Goal: Information Seeking & Learning: Check status

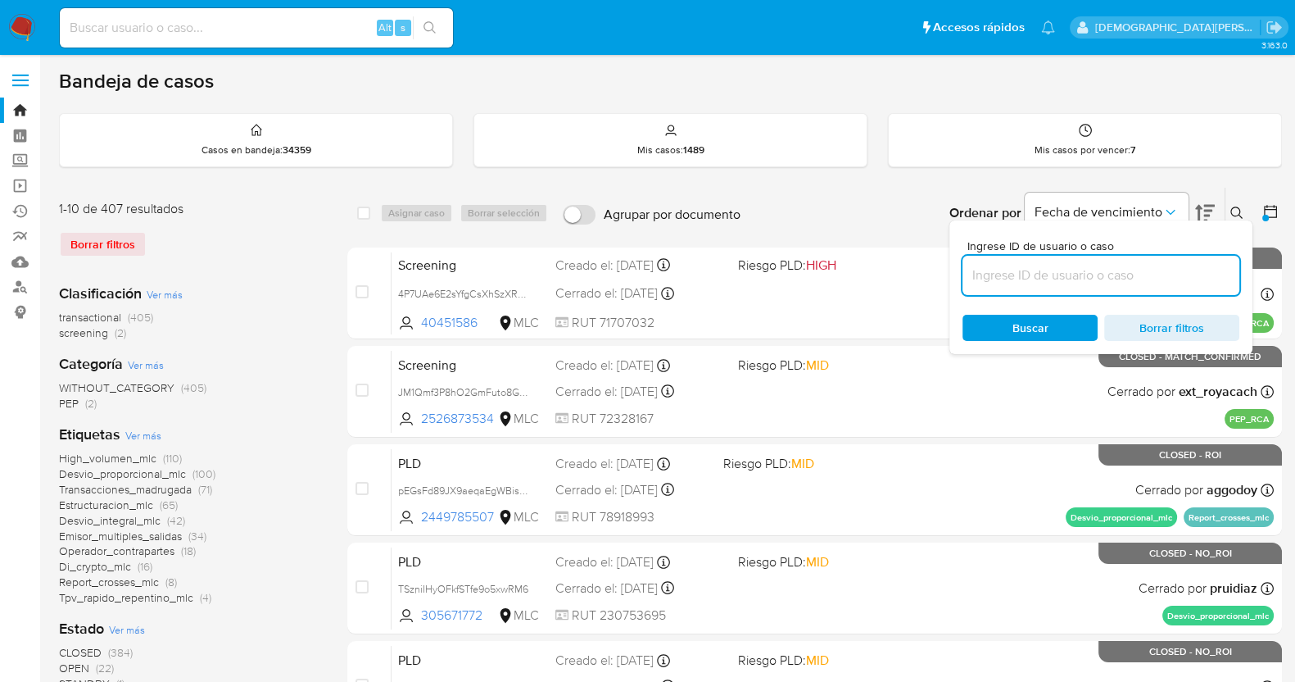
click at [1274, 209] on icon at bounding box center [1271, 211] width 16 height 16
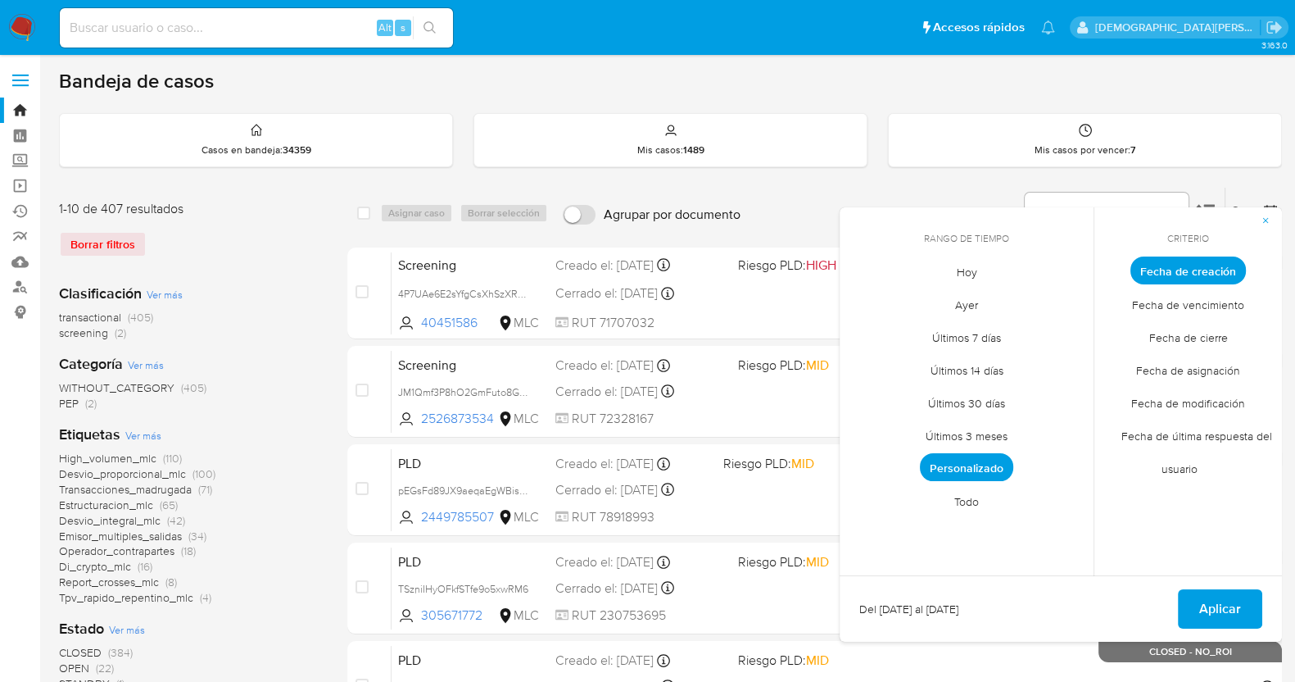
click at [971, 499] on span "Todo" at bounding box center [966, 501] width 59 height 34
click at [1269, 219] on icon "button" at bounding box center [1266, 220] width 10 height 10
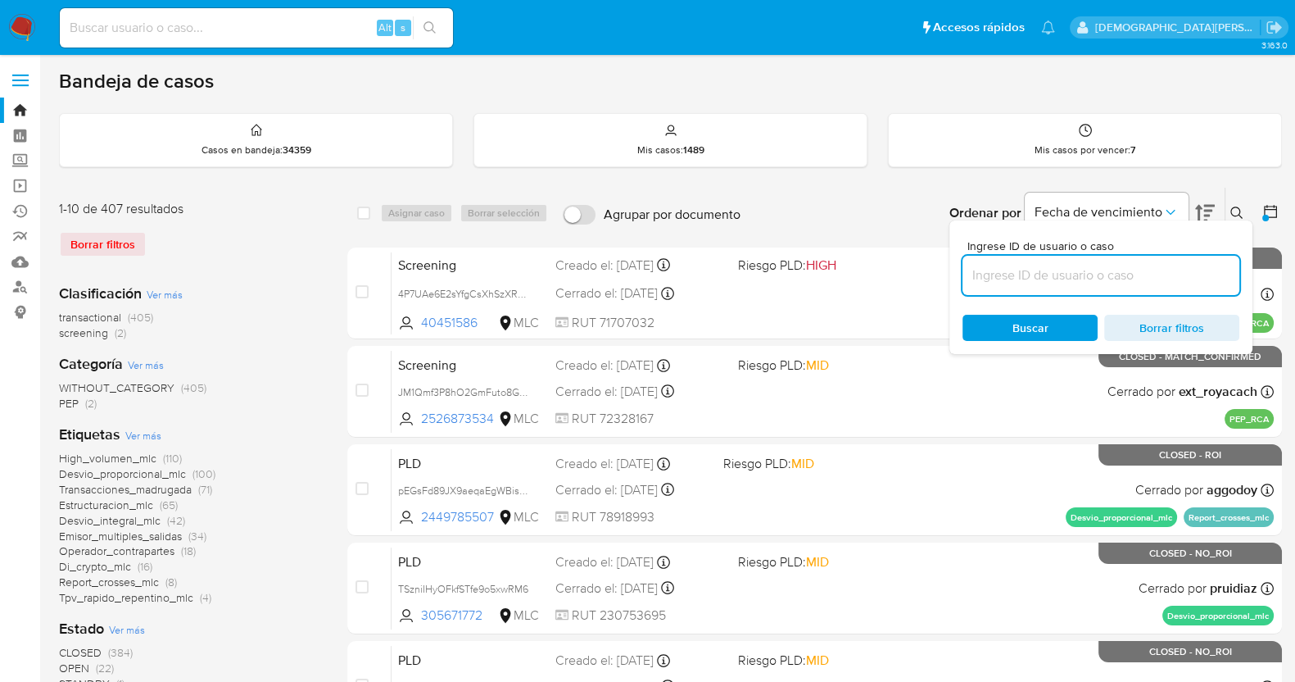
click at [1263, 204] on icon at bounding box center [1271, 211] width 16 height 16
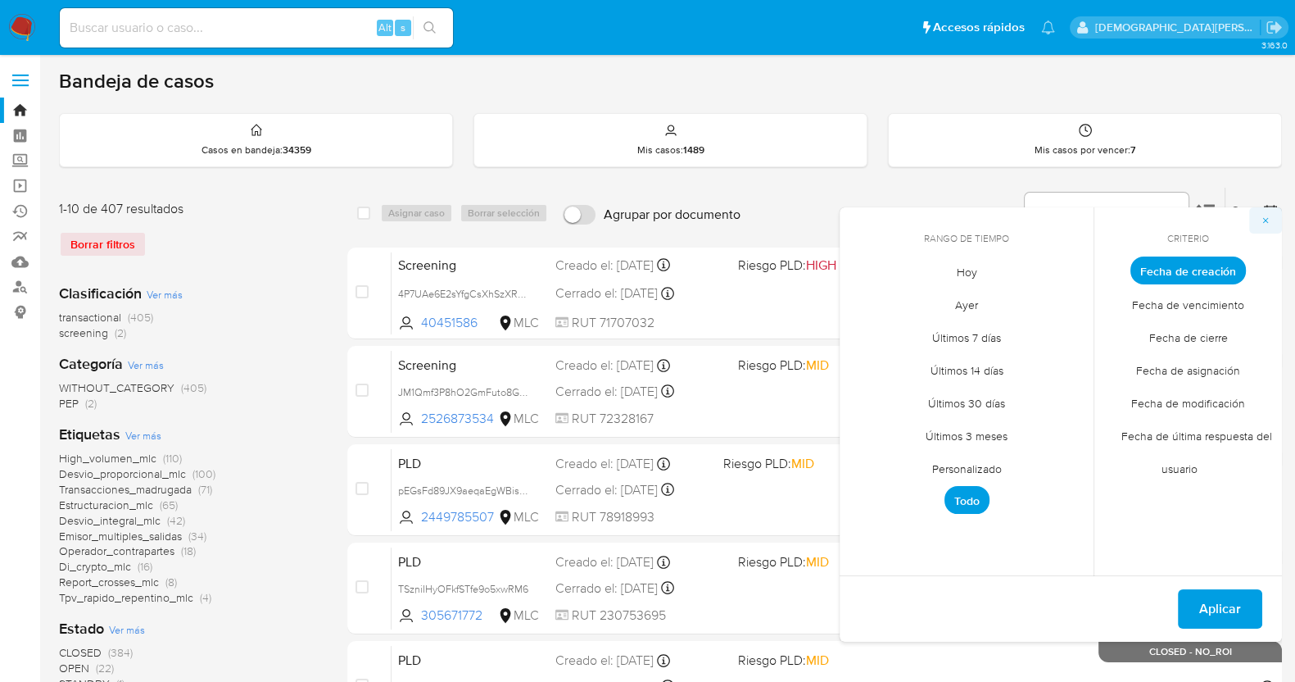
click at [1270, 218] on icon "button" at bounding box center [1266, 220] width 10 height 10
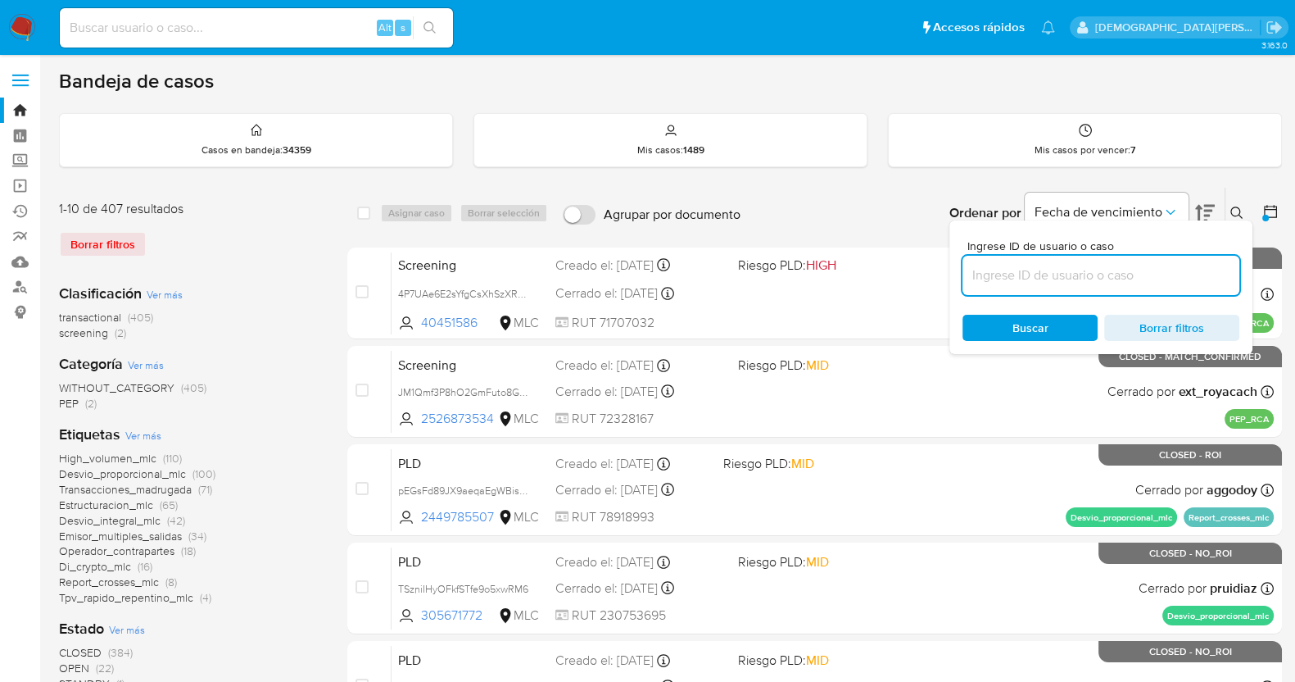
click at [1236, 210] on icon at bounding box center [1237, 212] width 13 height 13
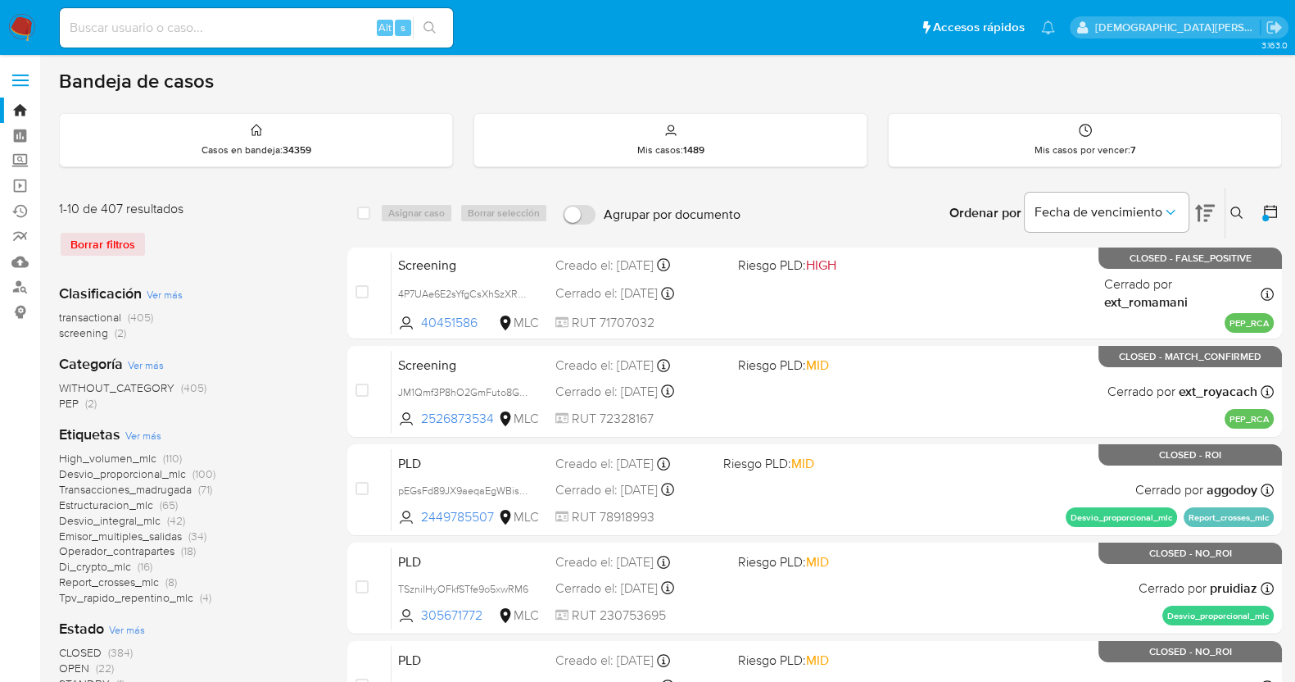
click at [1269, 207] on icon at bounding box center [1270, 211] width 13 height 13
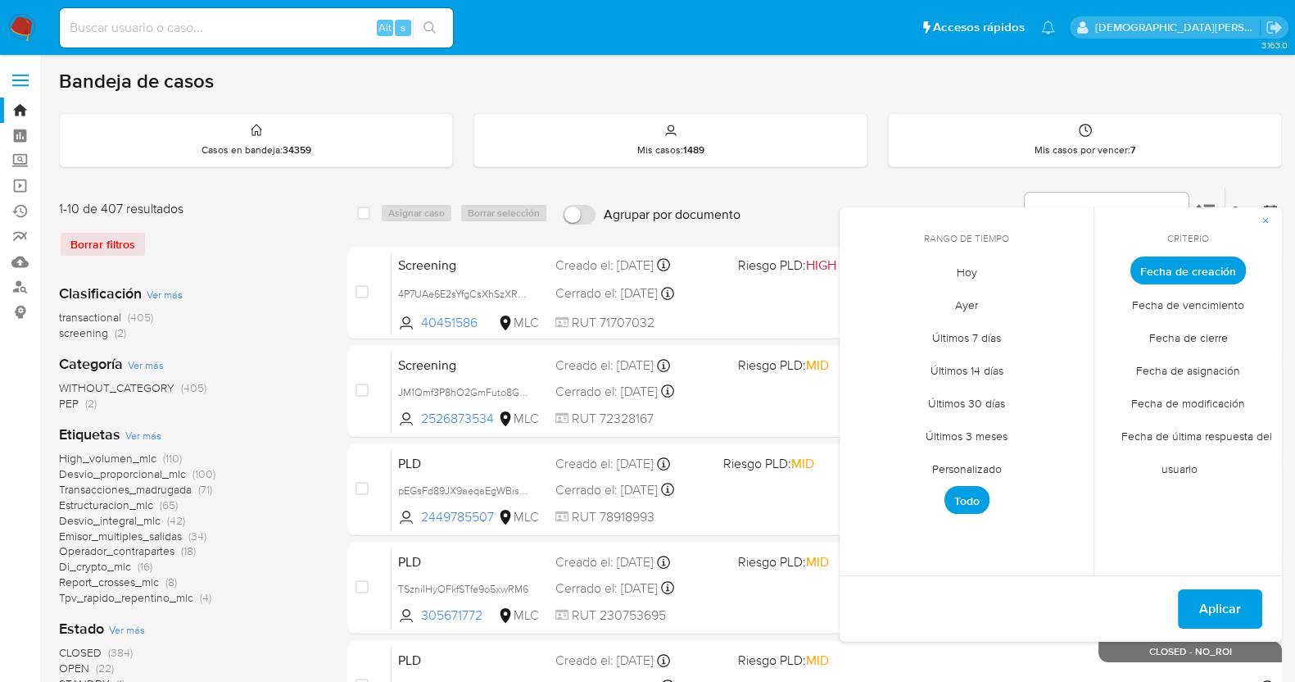
click at [945, 466] on span "Personalizado" at bounding box center [967, 468] width 104 height 34
click at [865, 305] on icon "Mes anterior" at bounding box center [865, 301] width 20 height 20
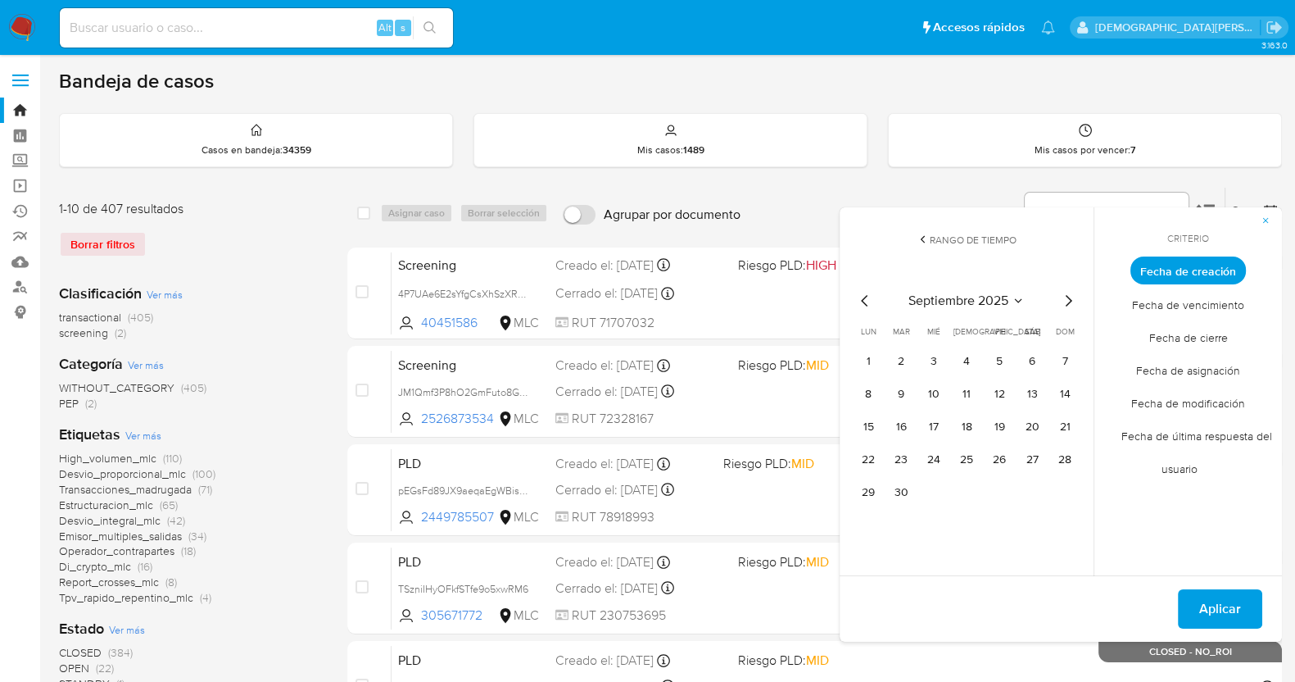
click at [865, 305] on icon "Mes anterior" at bounding box center [865, 301] width 20 height 20
click at [1059, 392] on button "13" at bounding box center [1065, 394] width 26 height 26
click at [1059, 298] on icon "Mes siguiente" at bounding box center [1069, 301] width 20 height 20
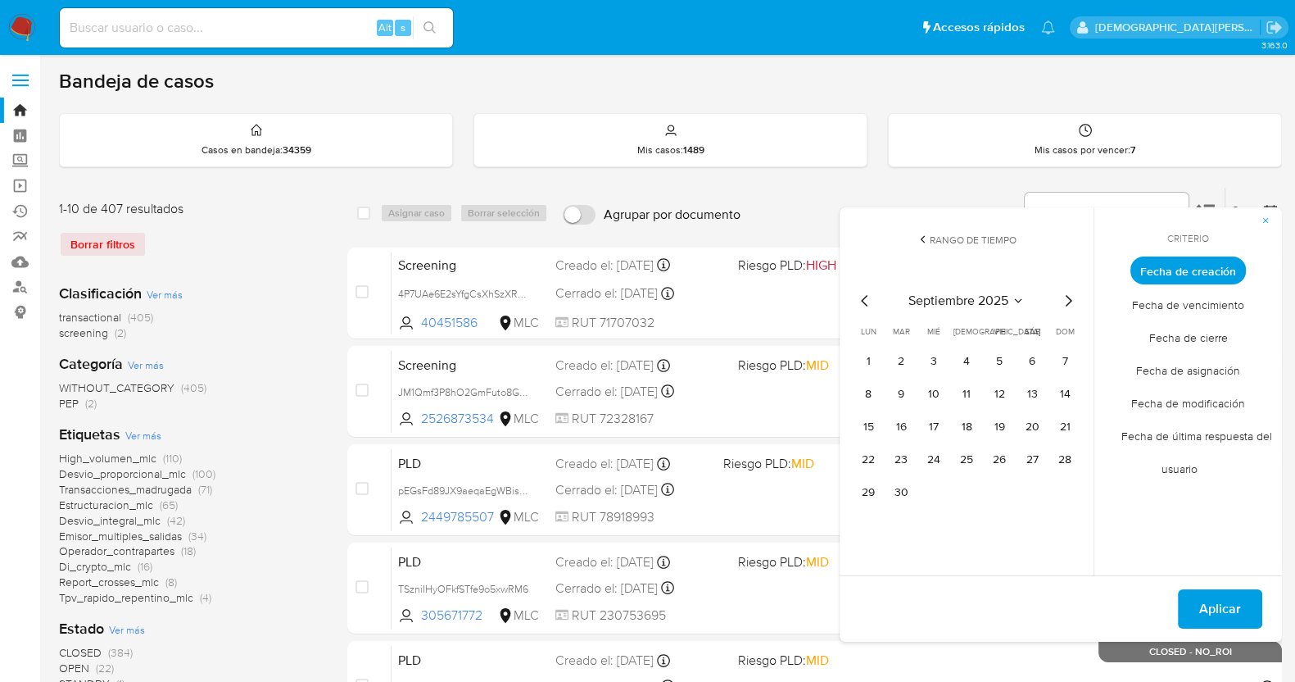
click at [1068, 296] on icon "Mes siguiente" at bounding box center [1069, 301] width 20 height 20
click at [963, 395] on button "9" at bounding box center [967, 394] width 26 height 26
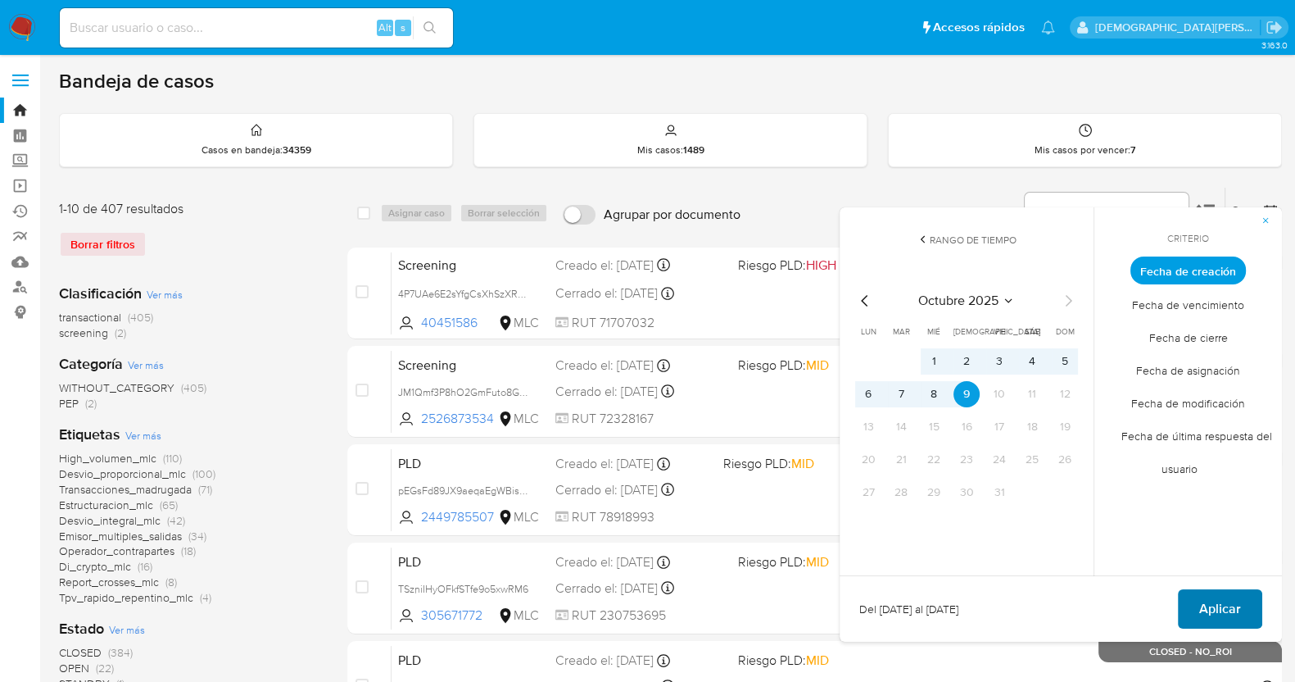
click at [1204, 595] on span "Aplicar" at bounding box center [1220, 609] width 42 height 36
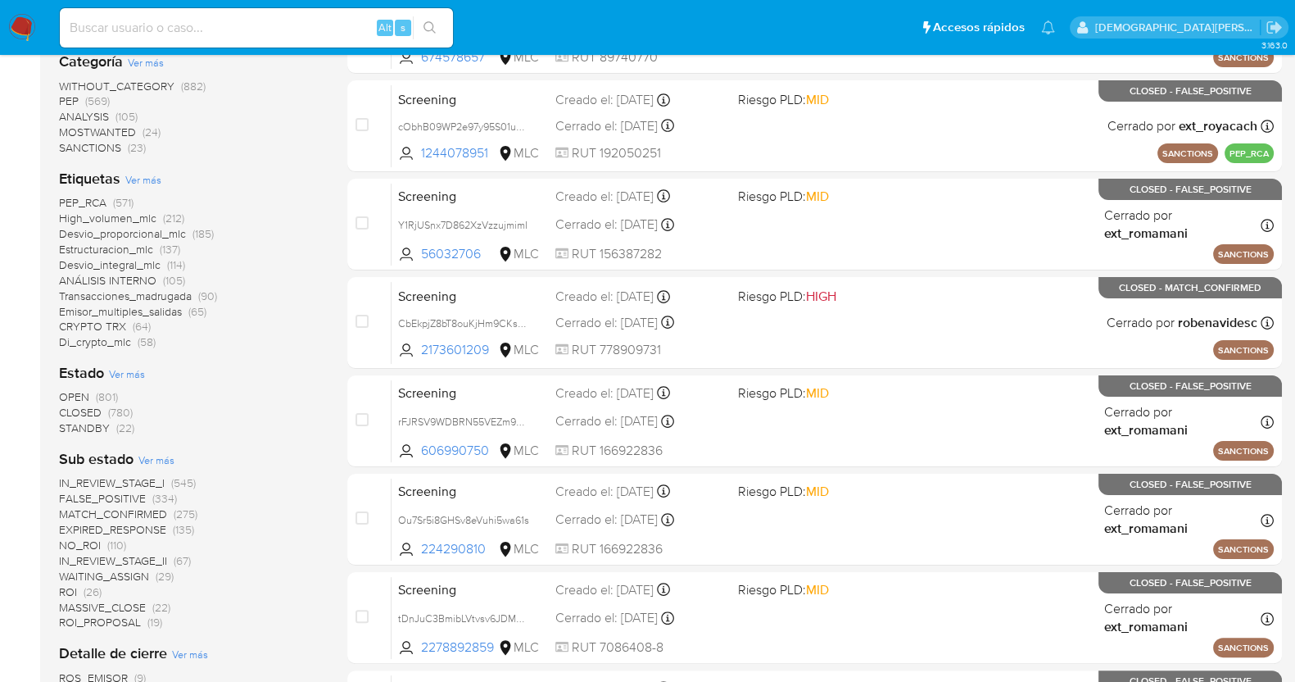
scroll to position [409, 0]
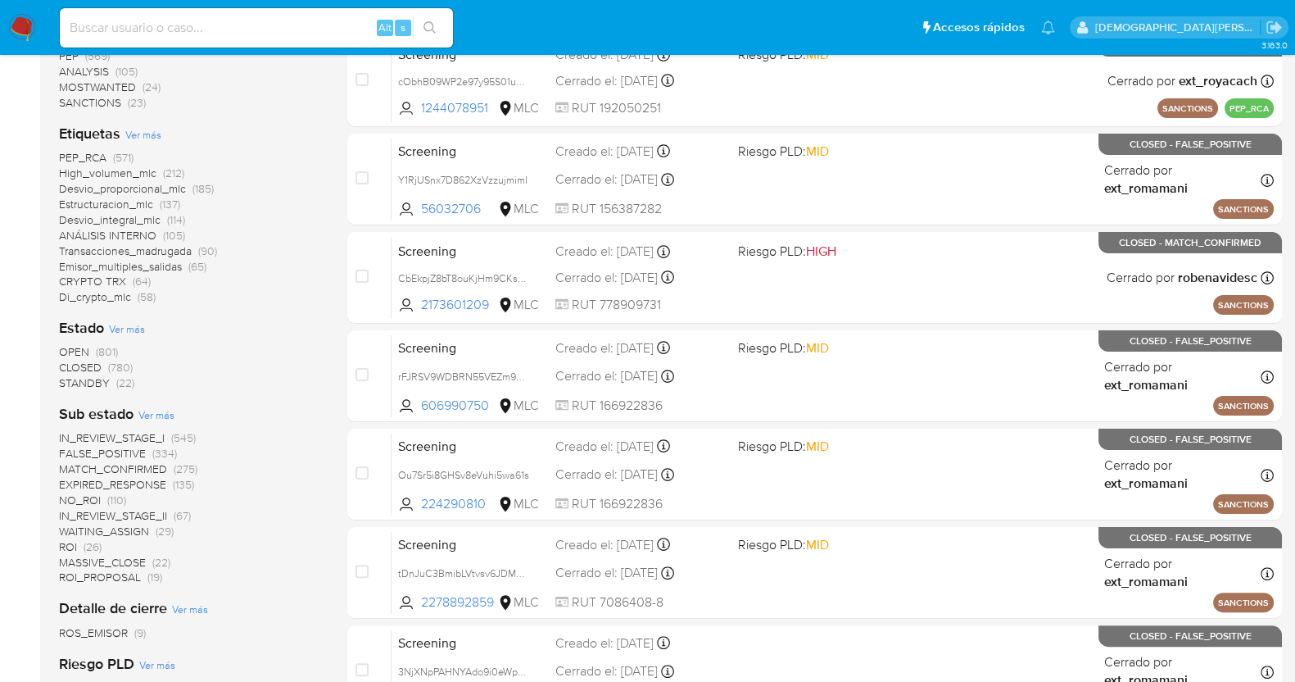
click at [139, 510] on span "IN_REVIEW_STAGE_II" at bounding box center [113, 515] width 108 height 16
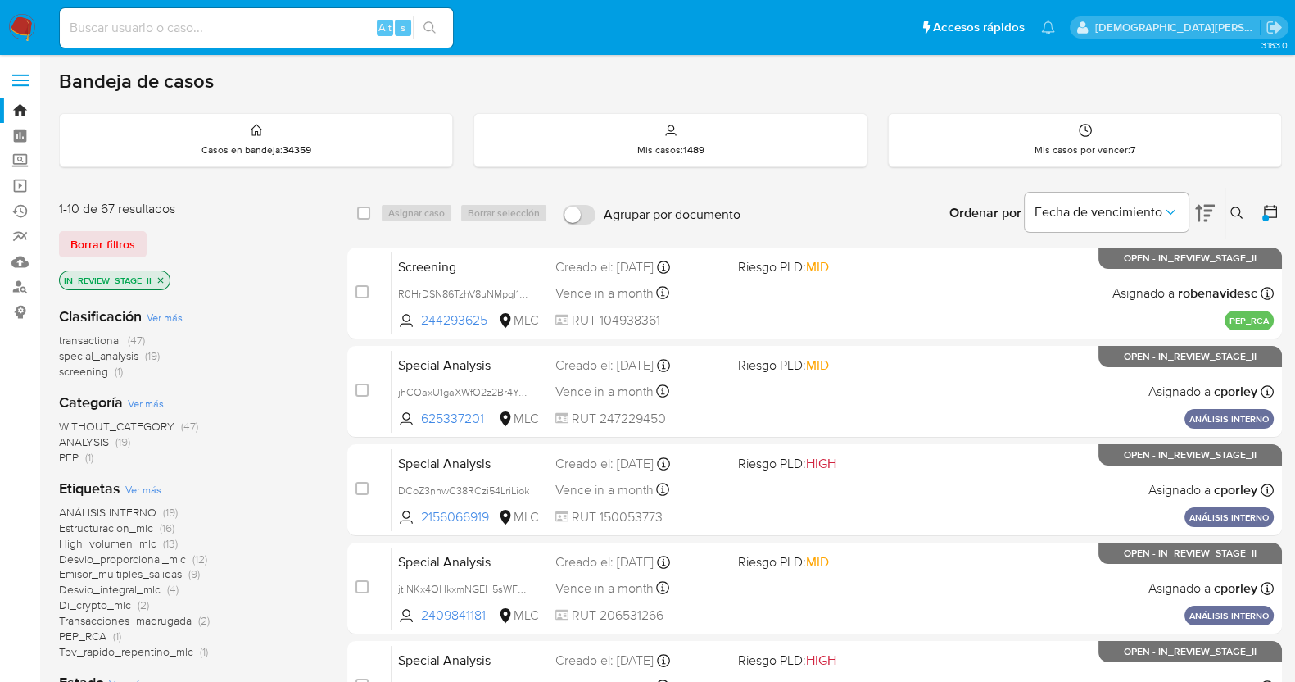
click at [1207, 206] on icon at bounding box center [1205, 213] width 20 height 20
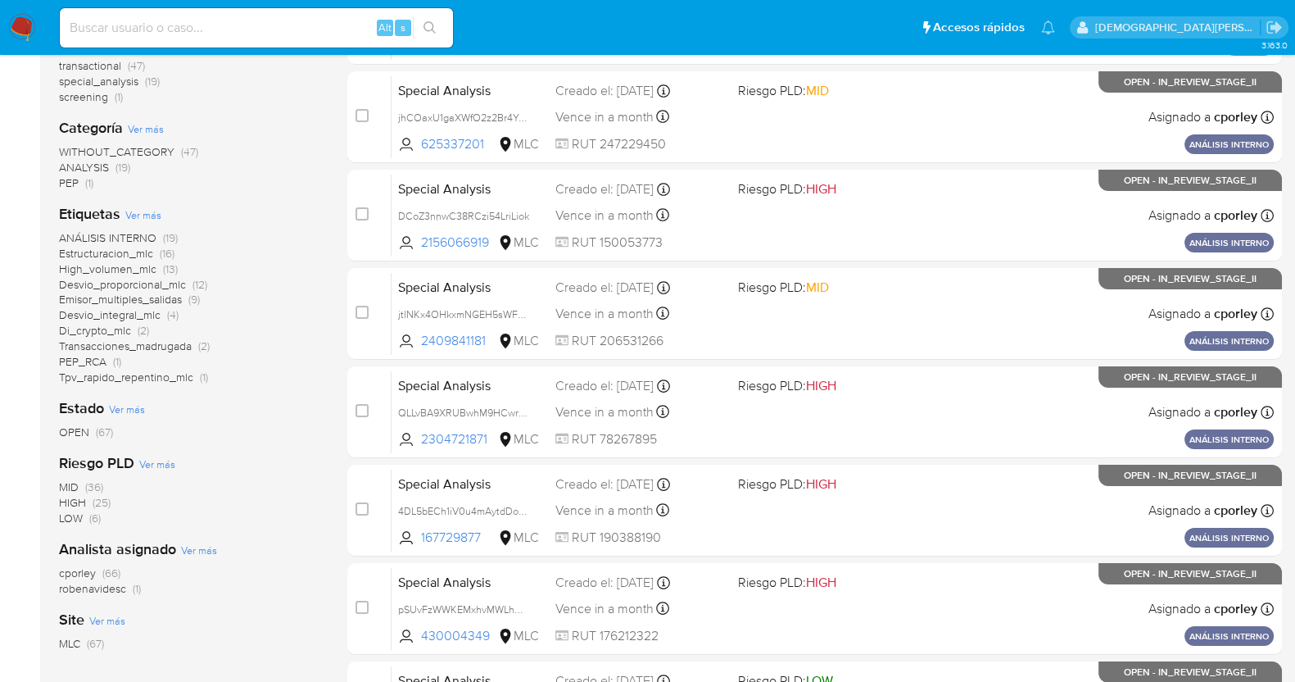
scroll to position [307, 0]
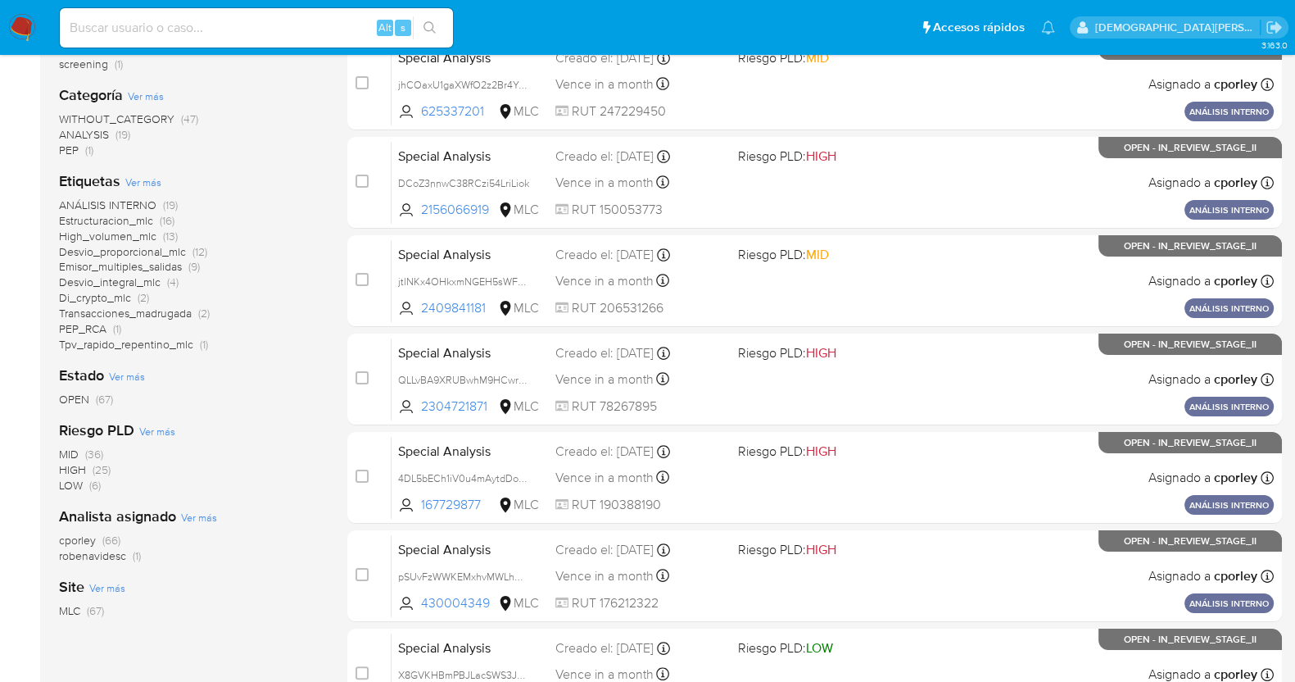
click at [91, 554] on span "robenavidesc" at bounding box center [92, 555] width 67 height 16
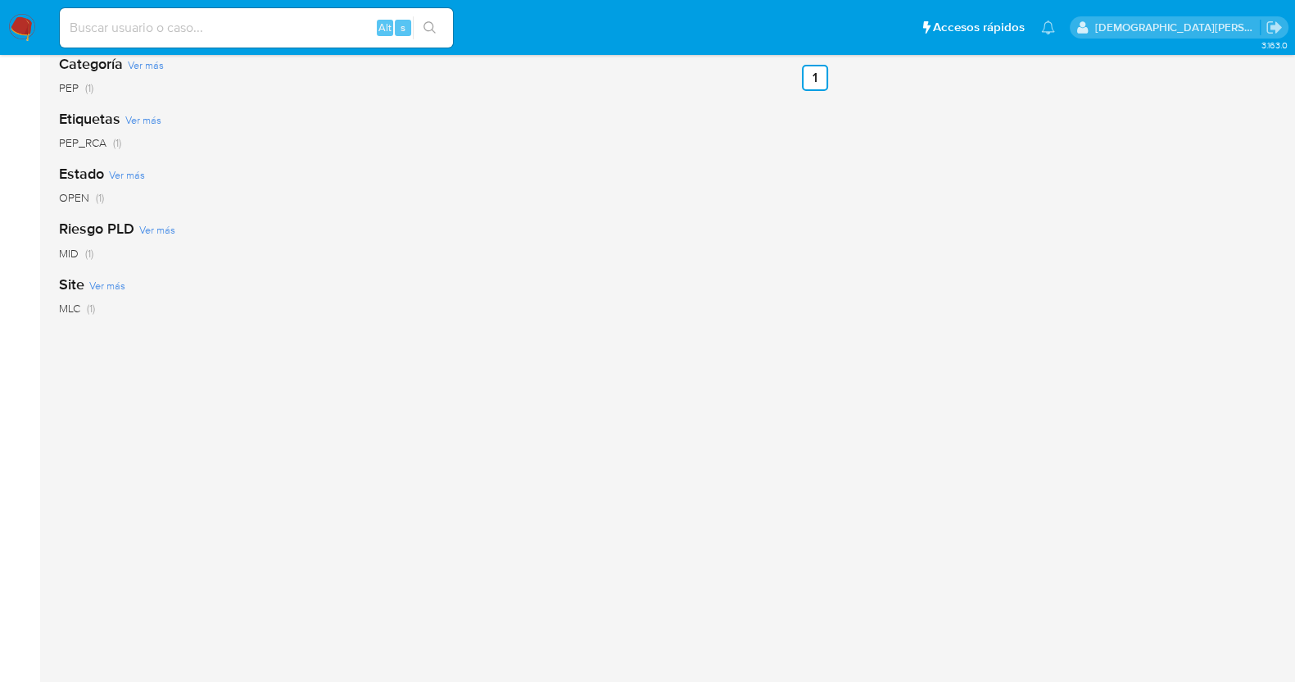
scroll to position [102, 0]
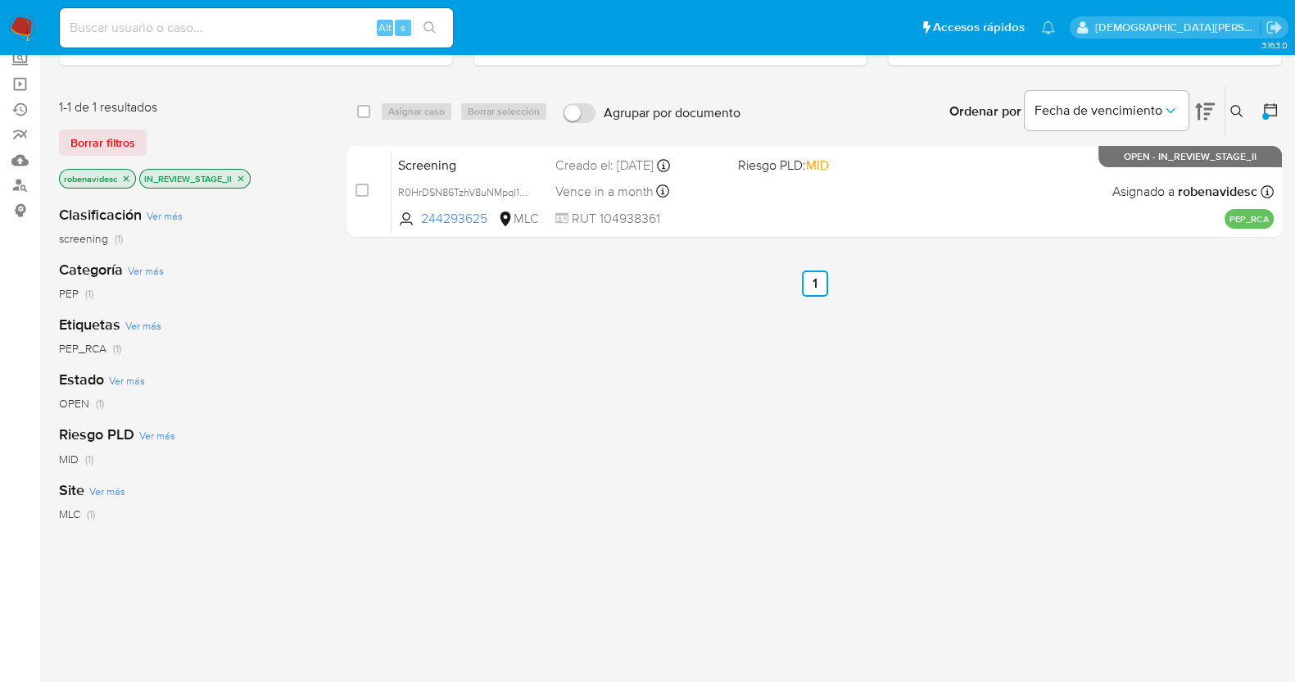
click at [129, 177] on icon "close-filter" at bounding box center [126, 179] width 10 height 10
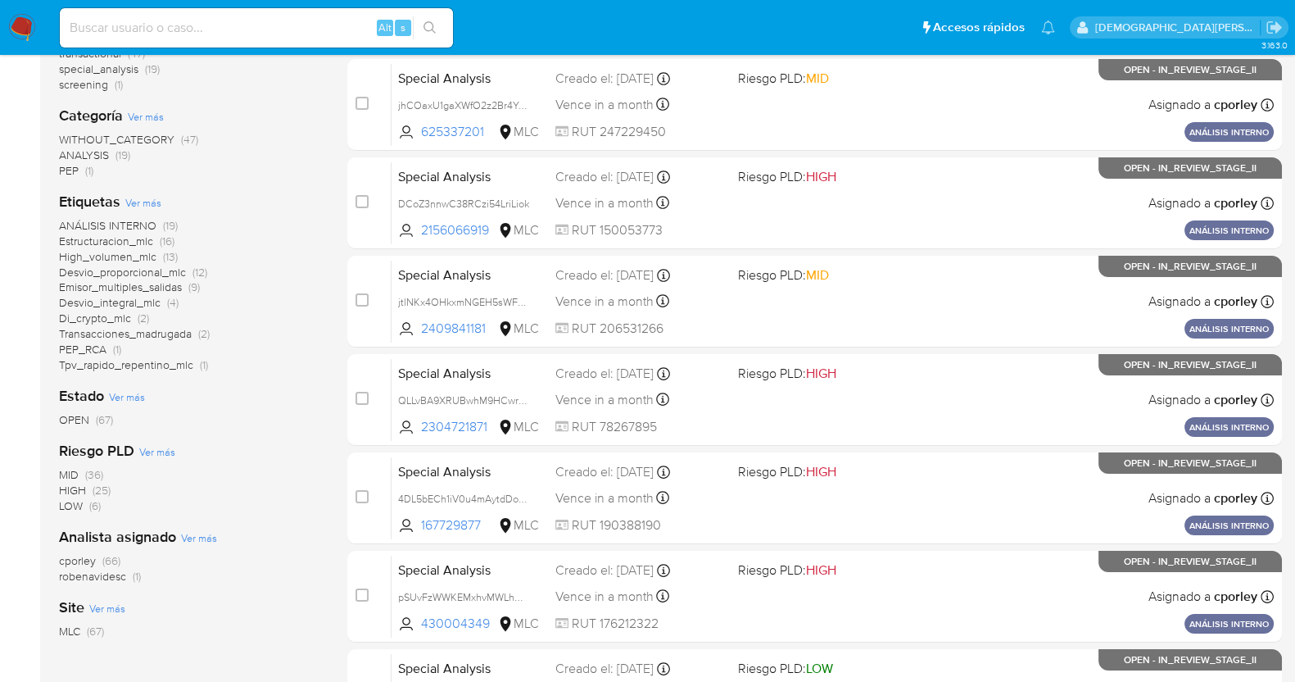
scroll to position [307, 0]
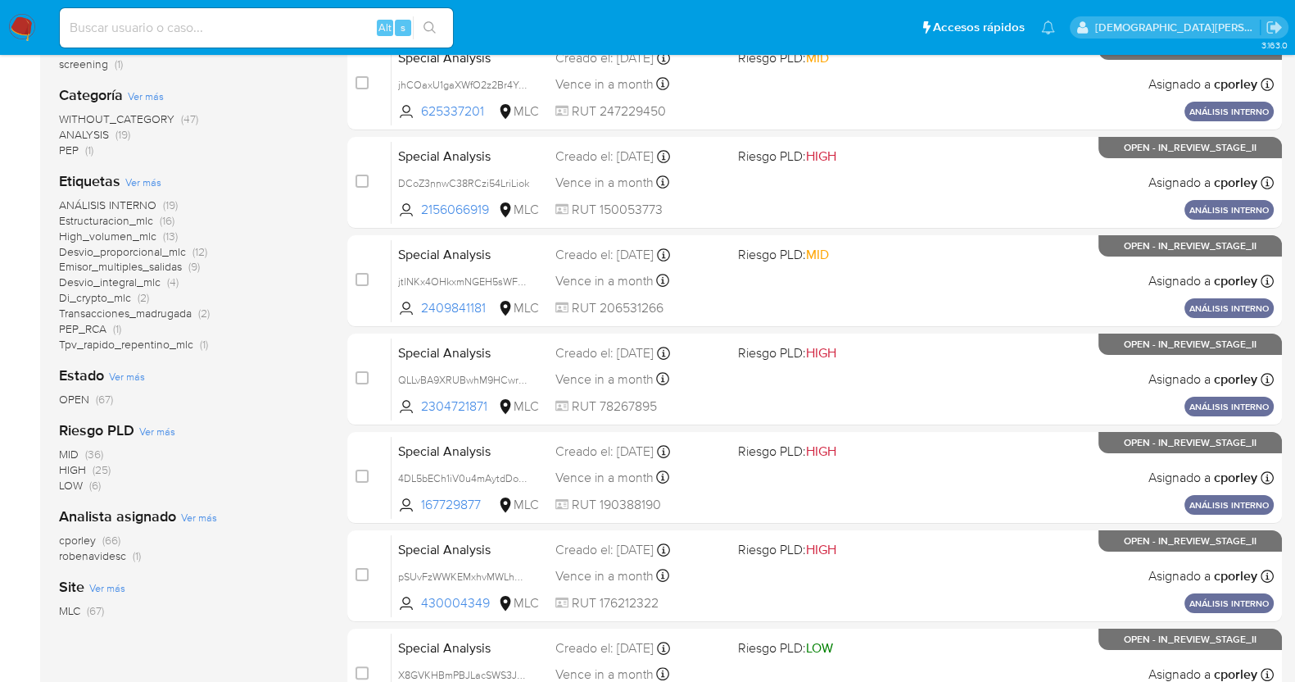
click at [84, 534] on span "cporley" at bounding box center [77, 540] width 37 height 16
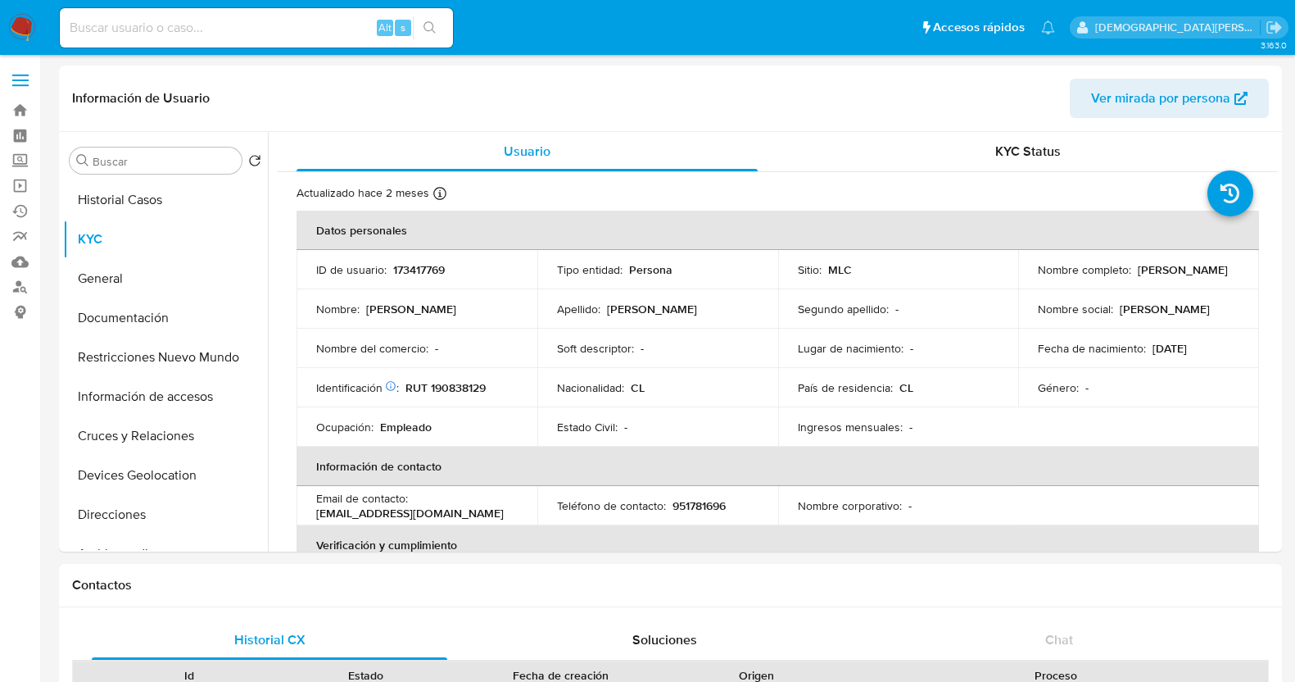
select select "10"
